Goal: Task Accomplishment & Management: Complete application form

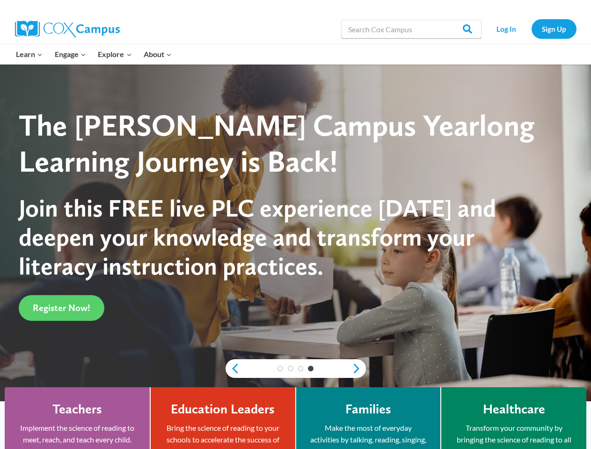
click at [295, 225] on span "Join this FREE live PLC experience [DATE] and deepen your knowledge and transfo…" at bounding box center [257, 237] width 477 height 88
click at [296, 369] on div "3" at bounding box center [301, 369] width 10 height 6
click at [232, 369] on link "Previous" at bounding box center [232, 368] width 14 height 11
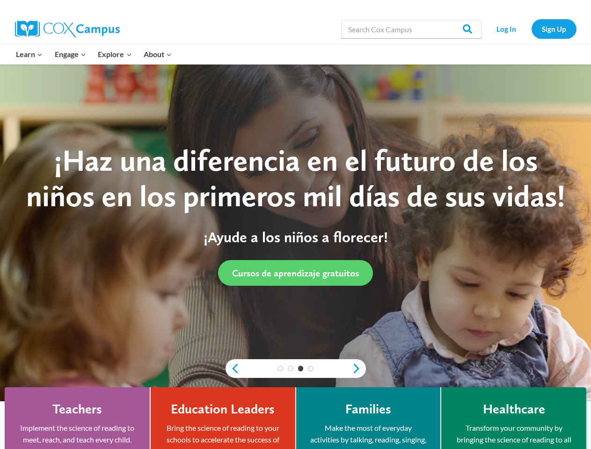
click at [359, 369] on div "1 2 3 4" at bounding box center [295, 368] width 140 height 19
